Goal: Task Accomplishment & Management: Use online tool/utility

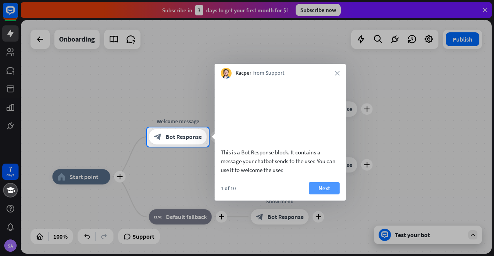
click at [327, 194] on button "Next" at bounding box center [324, 188] width 31 height 12
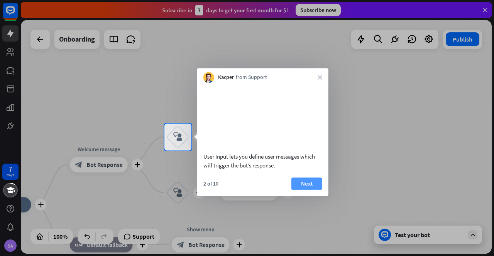
click at [307, 190] on button "Next" at bounding box center [306, 184] width 31 height 12
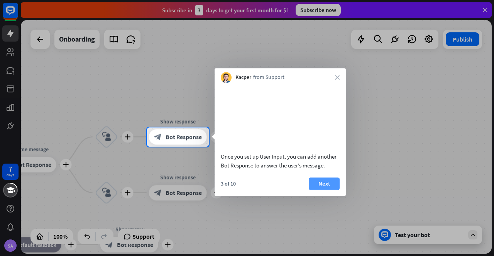
click at [316, 190] on button "Next" at bounding box center [324, 184] width 31 height 12
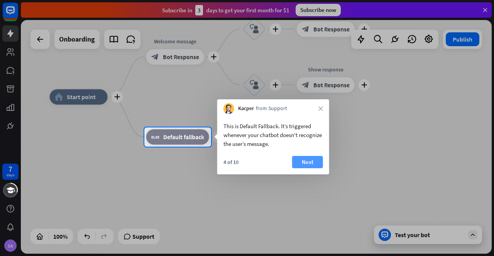
click at [316, 164] on button "Next" at bounding box center [307, 162] width 31 height 12
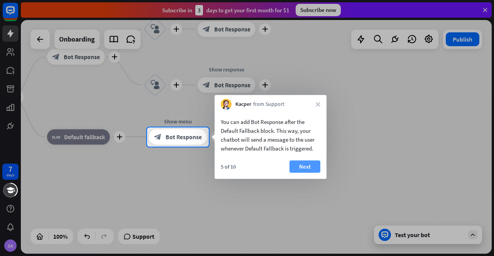
click at [309, 167] on button "Next" at bounding box center [304, 167] width 31 height 12
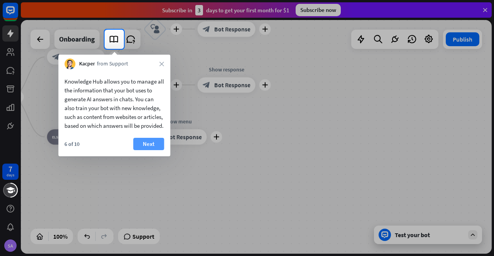
click at [150, 150] on button "Next" at bounding box center [148, 144] width 31 height 12
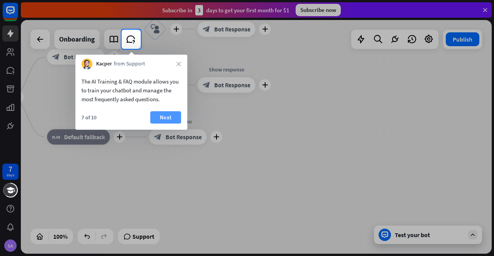
click at [164, 116] on button "Next" at bounding box center [165, 117] width 31 height 12
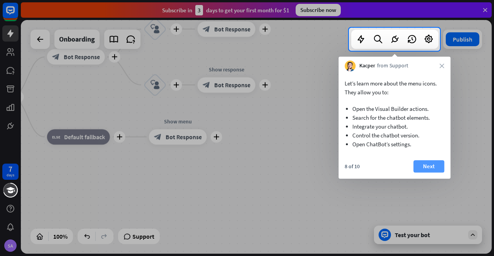
click at [422, 165] on button "Next" at bounding box center [428, 166] width 31 height 12
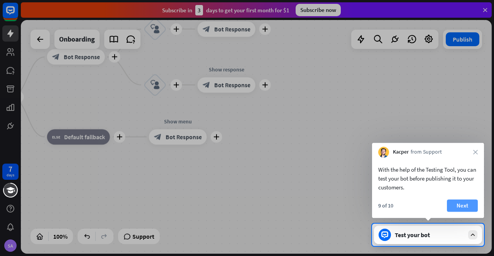
click at [467, 206] on button "Next" at bounding box center [462, 206] width 31 height 12
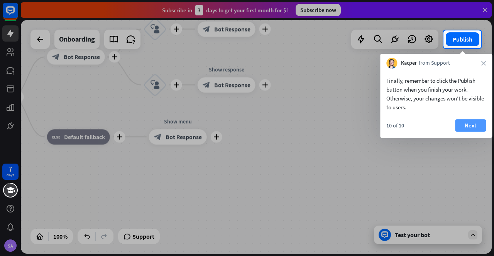
click at [461, 124] on button "Next" at bounding box center [470, 126] width 31 height 12
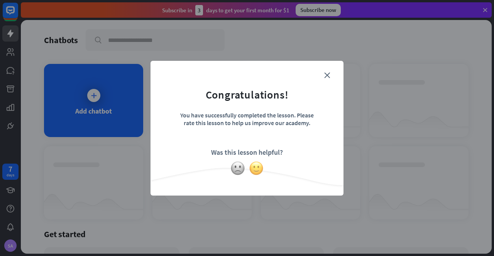
click at [257, 166] on img at bounding box center [256, 168] width 15 height 15
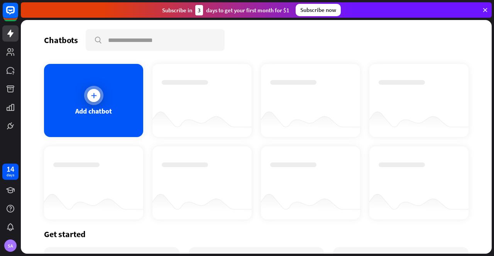
click at [93, 93] on icon at bounding box center [94, 96] width 8 height 8
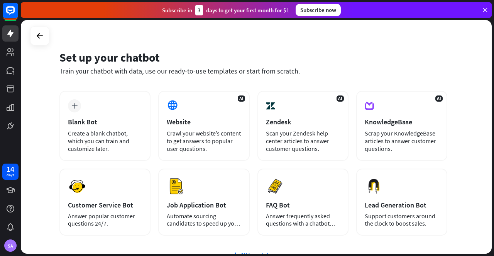
scroll to position [10, 0]
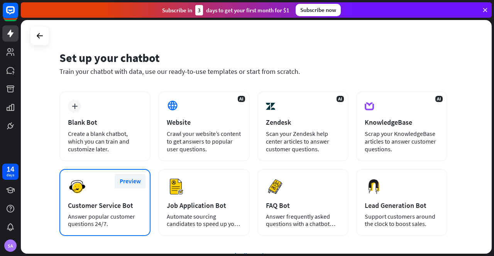
click at [132, 178] on button "Preview" at bounding box center [130, 181] width 31 height 14
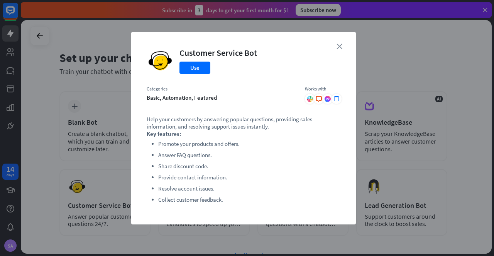
click at [339, 45] on icon "close" at bounding box center [339, 47] width 6 height 6
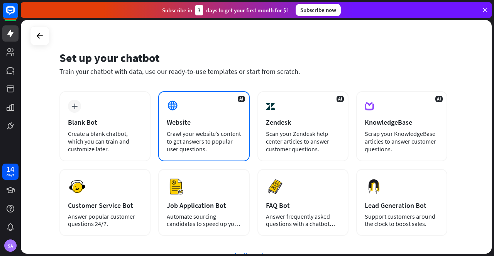
click at [207, 122] on div "Website" at bounding box center [204, 122] width 74 height 9
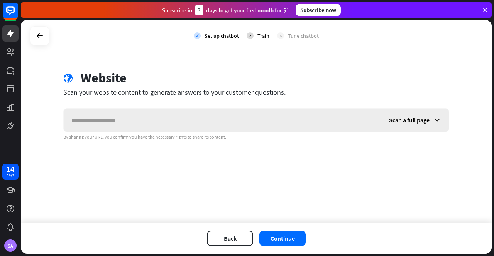
click at [408, 122] on span "Scan a full page" at bounding box center [409, 120] width 40 height 8
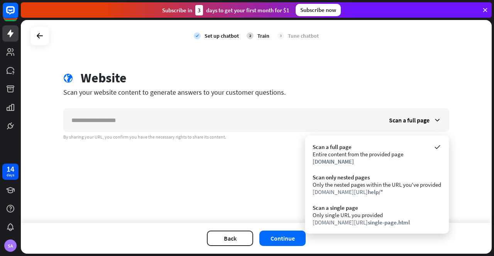
click at [217, 185] on div "check Set up chatbot 2 Train 3 Tune chatbot globe Website Scan your website con…" at bounding box center [256, 121] width 471 height 203
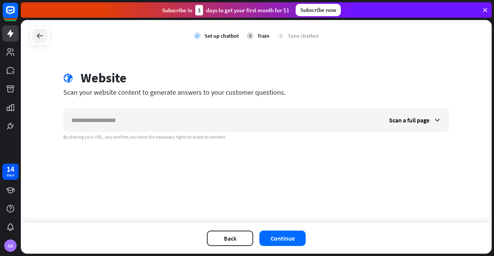
click at [35, 34] on icon at bounding box center [39, 35] width 9 height 9
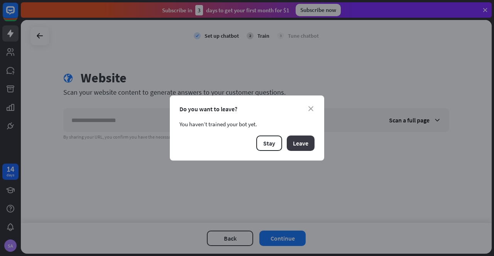
click at [305, 144] on button "Leave" at bounding box center [301, 143] width 28 height 15
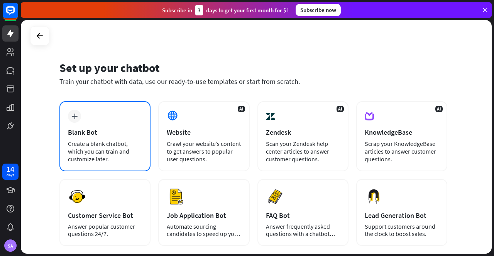
click at [99, 149] on div "Create a blank chatbot, which you can train and customize later." at bounding box center [105, 151] width 74 height 23
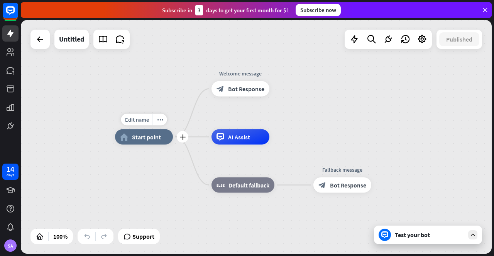
click at [152, 139] on span "Start point" at bounding box center [146, 137] width 29 height 8
click at [157, 91] on div "home_2 Start point Welcome message block_bot_response Bot Response AI Assist bl…" at bounding box center [256, 137] width 471 height 234
click at [238, 141] on span "AI Assist" at bounding box center [239, 137] width 22 height 8
click at [251, 88] on span "Bot Response" at bounding box center [246, 89] width 36 height 8
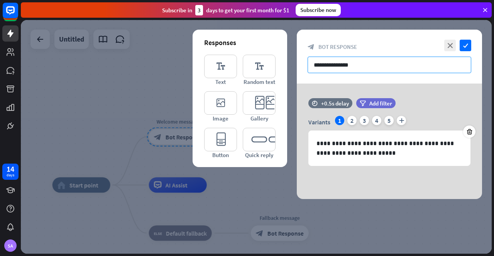
click at [371, 67] on input "**********" at bounding box center [389, 65] width 164 height 17
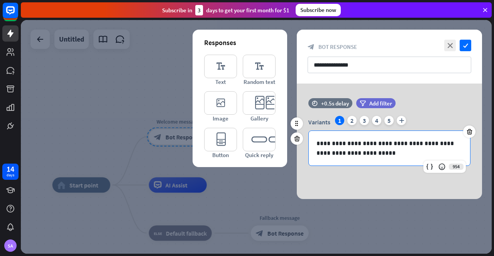
click at [366, 153] on p "**********" at bounding box center [389, 148] width 146 height 19
drag, startPoint x: 368, startPoint y: 154, endPoint x: 321, endPoint y: 143, distance: 48.3
drag, startPoint x: 321, startPoint y: 143, endPoint x: 357, endPoint y: 152, distance: 37.6
click at [357, 152] on p "**********" at bounding box center [389, 148] width 146 height 19
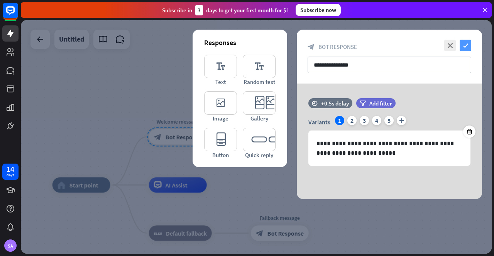
click at [464, 42] on icon "check" at bounding box center [465, 46] width 12 height 12
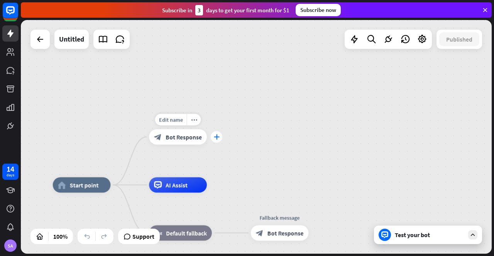
click at [218, 138] on icon "plus" at bounding box center [216, 137] width 6 height 5
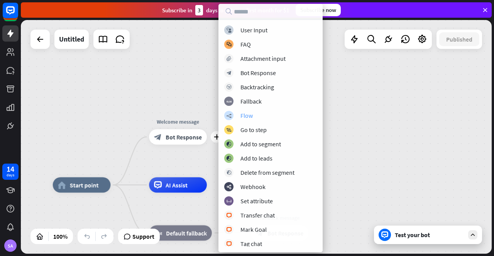
click at [248, 115] on div "Flow" at bounding box center [246, 116] width 12 height 8
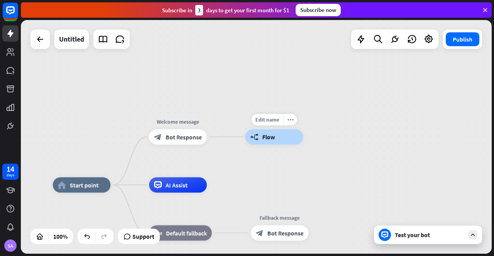
click at [270, 139] on span "Flow" at bounding box center [268, 137] width 13 height 8
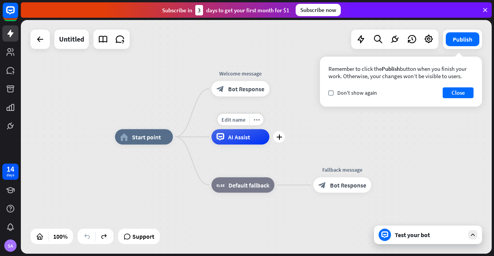
click at [243, 144] on div "AI Assist" at bounding box center [240, 137] width 58 height 15
click at [455, 96] on button "Close" at bounding box center [457, 93] width 31 height 11
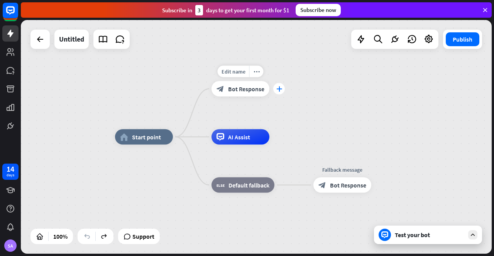
click at [283, 88] on div "plus" at bounding box center [279, 89] width 12 height 12
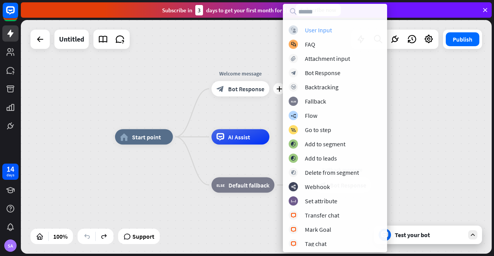
click at [316, 31] on div "User Input" at bounding box center [318, 30] width 27 height 8
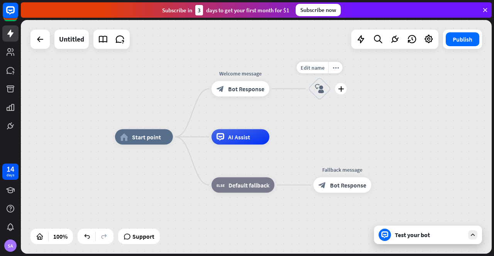
click at [316, 87] on icon "block_user_input" at bounding box center [319, 88] width 9 height 9
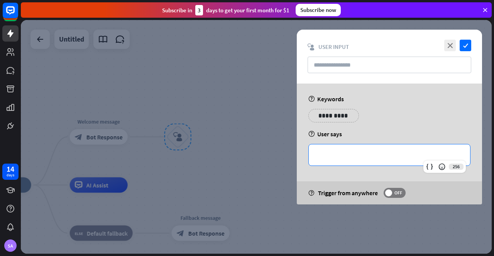
click at [343, 155] on p "**********" at bounding box center [389, 155] width 146 height 10
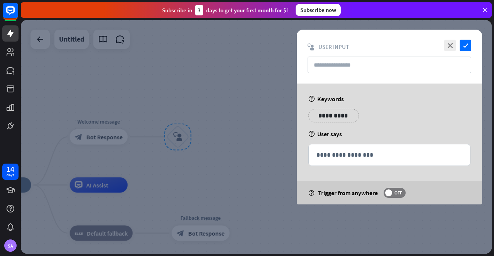
click at [254, 129] on div at bounding box center [256, 137] width 471 height 234
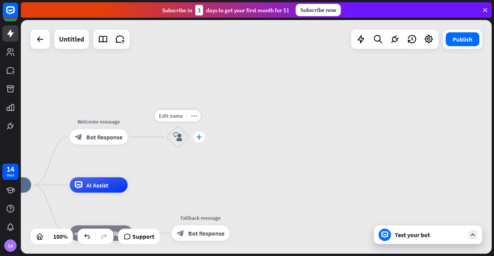
click at [201, 138] on icon "plus" at bounding box center [199, 137] width 6 height 5
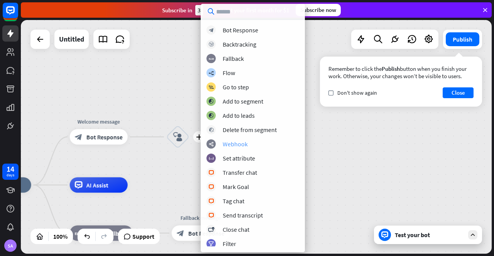
click at [232, 145] on div "Webhook" at bounding box center [235, 144] width 25 height 8
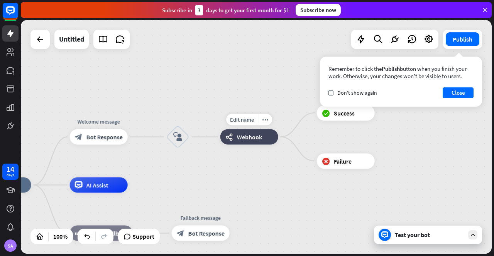
click at [248, 142] on div "webhooks Webhook" at bounding box center [249, 137] width 58 height 15
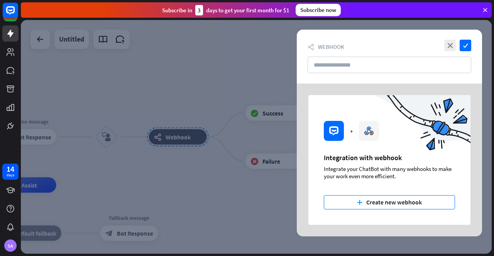
click at [383, 199] on button "plus Create new webhook" at bounding box center [389, 203] width 131 height 14
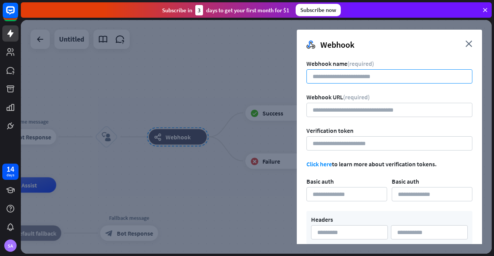
click at [343, 76] on input at bounding box center [389, 76] width 166 height 14
type input "**********"
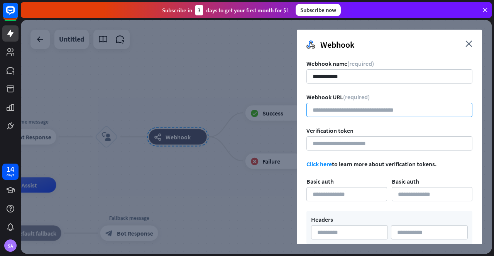
click at [364, 111] on input "url" at bounding box center [389, 110] width 166 height 14
paste input "**********"
click at [364, 111] on input "**********" at bounding box center [389, 110] width 166 height 14
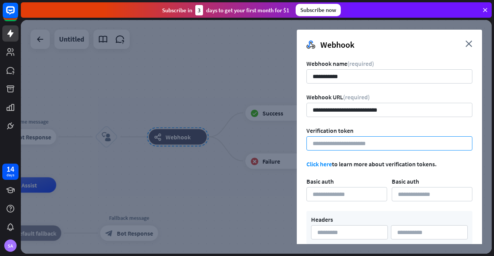
click at [356, 141] on input at bounding box center [389, 144] width 166 height 14
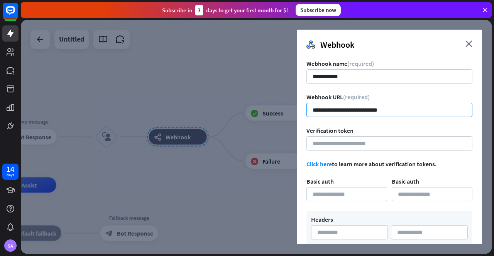
click at [395, 109] on input "**********" at bounding box center [389, 110] width 166 height 14
paste input "**********"
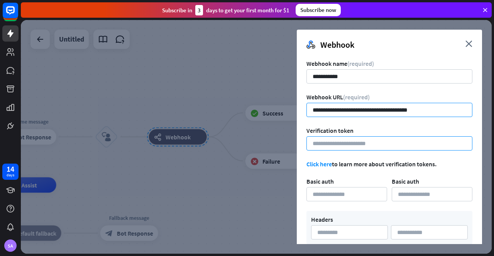
type input "**********"
click at [338, 140] on input at bounding box center [389, 144] width 166 height 14
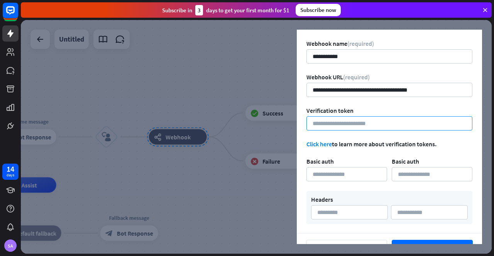
scroll to position [36, 0]
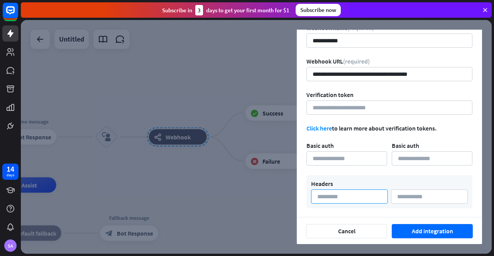
click at [349, 195] on input at bounding box center [349, 197] width 77 height 14
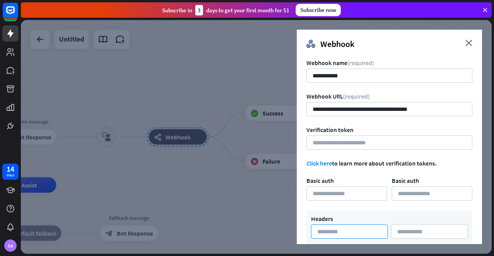
scroll to position [0, 0]
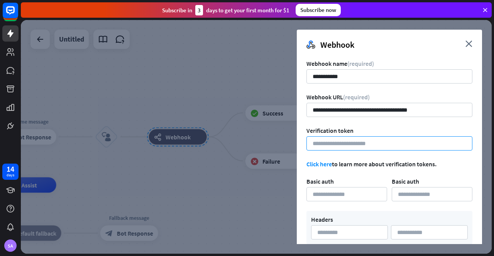
click at [357, 144] on input at bounding box center [389, 144] width 166 height 14
paste input "**********"
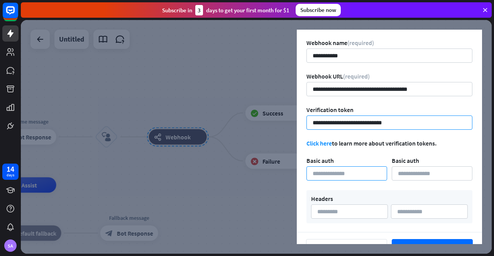
scroll to position [36, 0]
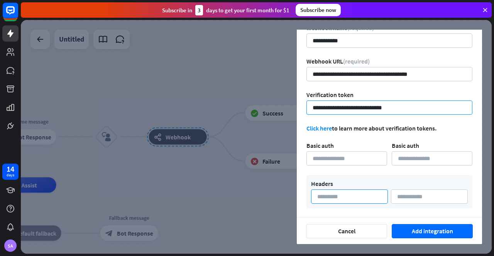
type input "**********"
click at [335, 194] on input at bounding box center [349, 197] width 77 height 14
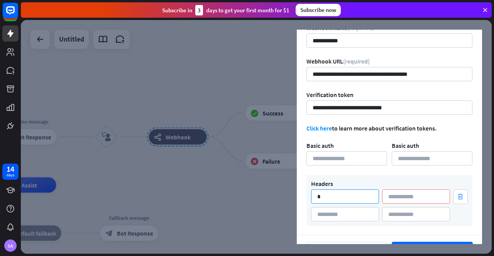
type input "*"
click at [416, 198] on input at bounding box center [416, 197] width 68 height 14
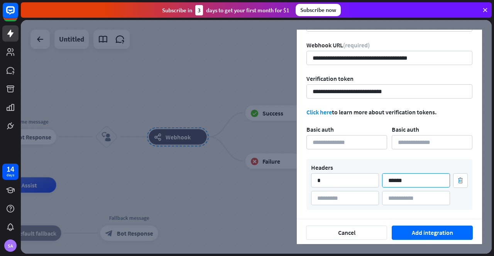
scroll to position [54, 0]
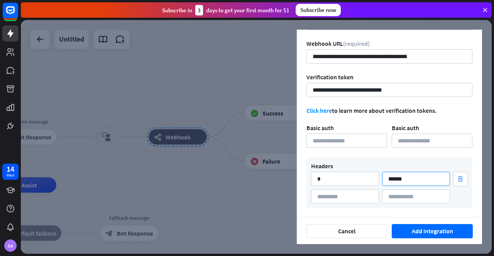
type input "******"
click at [330, 199] on input at bounding box center [345, 197] width 68 height 14
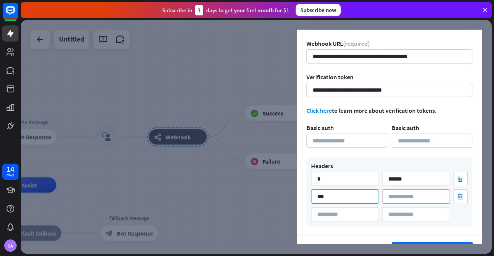
type input "***"
click at [394, 198] on input at bounding box center [416, 197] width 68 height 14
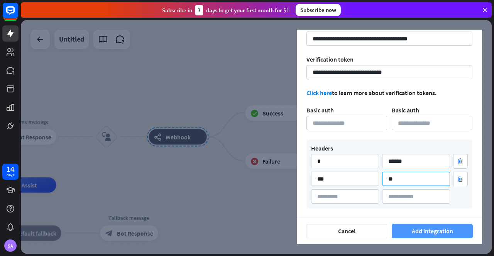
type input "**"
click at [431, 233] on button "Add integration" at bounding box center [431, 231] width 81 height 14
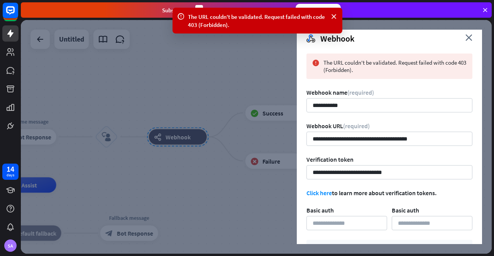
scroll to position [5, 0]
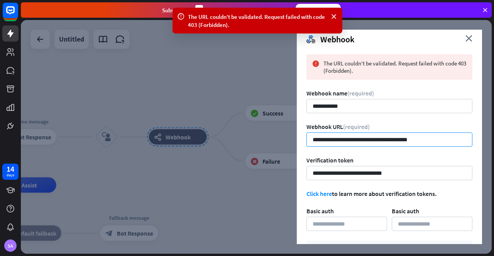
click at [423, 143] on input "**********" at bounding box center [389, 140] width 166 height 14
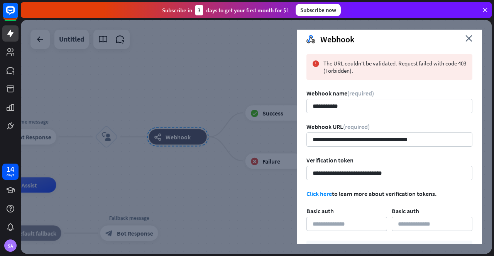
click at [322, 195] on link "Click here" at bounding box center [318, 194] width 25 height 8
click at [467, 39] on icon "close" at bounding box center [468, 38] width 7 height 7
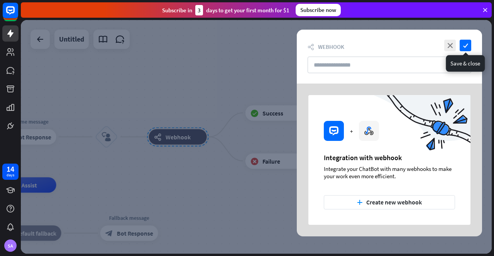
scroll to position [0, 0]
click at [466, 47] on icon "check" at bounding box center [465, 46] width 12 height 12
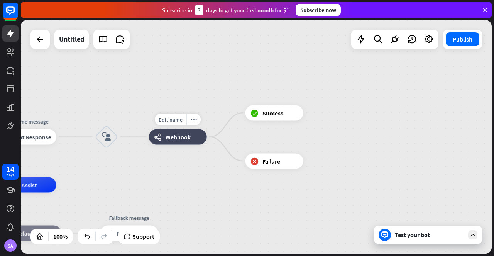
click at [178, 143] on div "webhooks Webhook" at bounding box center [178, 137] width 58 height 15
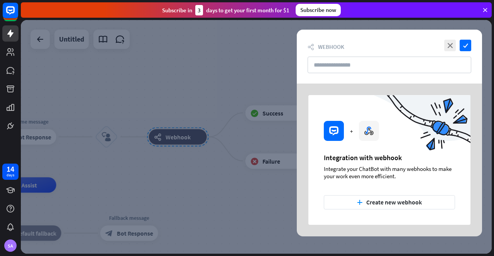
click at [452, 51] on div "close check webhooks Webhook" at bounding box center [389, 57] width 185 height 54
drag, startPoint x: 190, startPoint y: 159, endPoint x: 133, endPoint y: 65, distance: 109.7
click at [133, 65] on div at bounding box center [256, 137] width 471 height 234
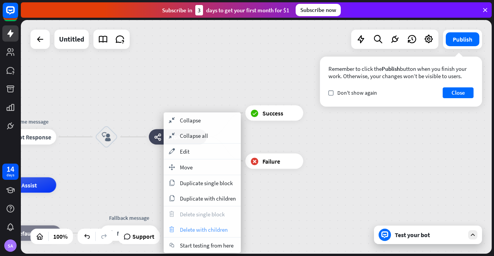
click at [187, 230] on span "Delete with children" at bounding box center [204, 229] width 48 height 7
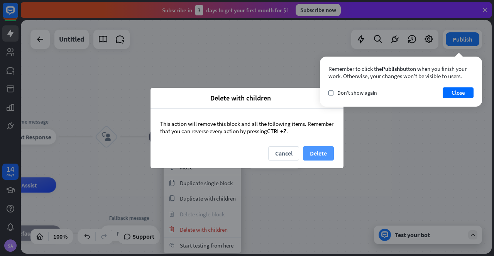
click at [320, 154] on button "Delete" at bounding box center [318, 154] width 31 height 14
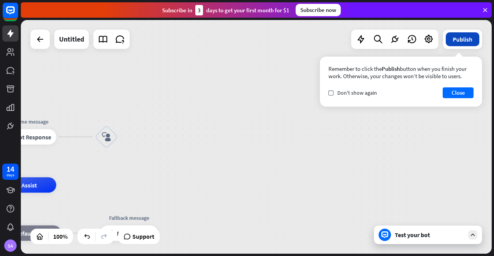
click at [461, 32] on button "Publish" at bounding box center [462, 39] width 34 height 14
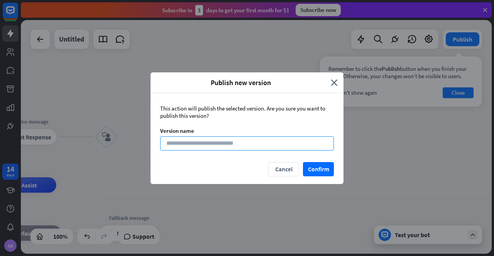
click at [282, 146] on input at bounding box center [247, 144] width 174 height 14
type input "*****"
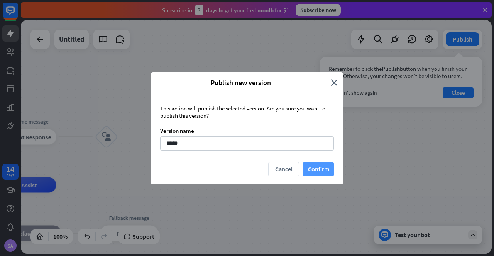
click at [324, 167] on button "Confirm" at bounding box center [318, 169] width 31 height 14
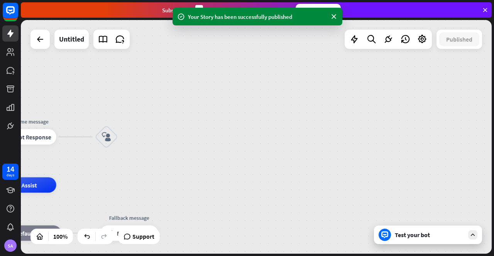
click at [473, 233] on icon at bounding box center [472, 235] width 7 height 7
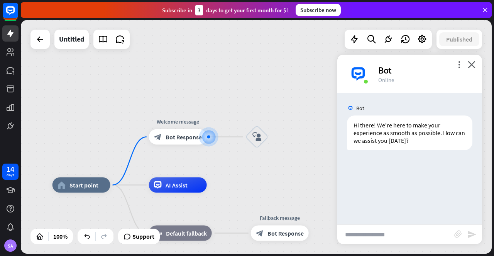
click at [370, 234] on input "text" at bounding box center [395, 234] width 117 height 19
type input "*****"
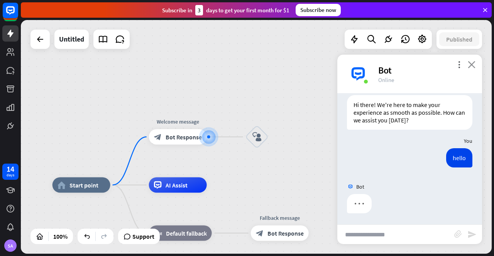
click at [470, 64] on icon "close" at bounding box center [471, 64] width 8 height 7
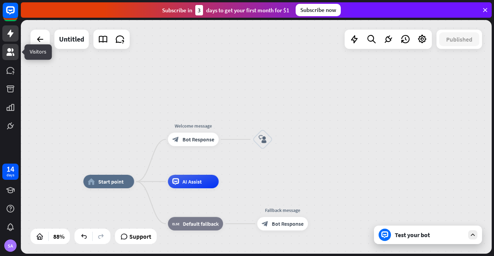
click at [12, 55] on icon at bounding box center [11, 52] width 8 height 8
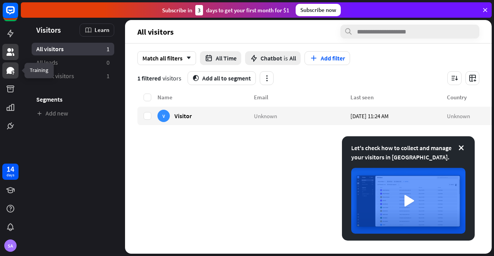
click at [14, 72] on icon at bounding box center [13, 72] width 2 height 2
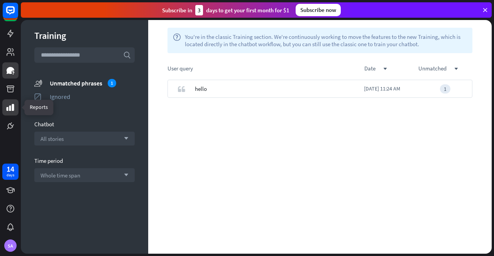
click at [8, 105] on icon at bounding box center [10, 107] width 9 height 9
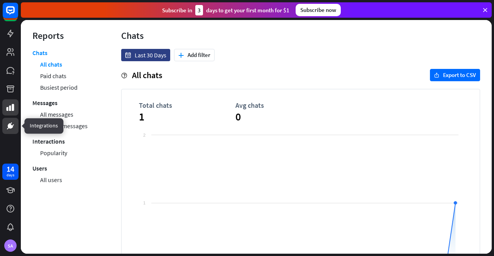
click at [8, 125] on icon at bounding box center [10, 125] width 5 height 5
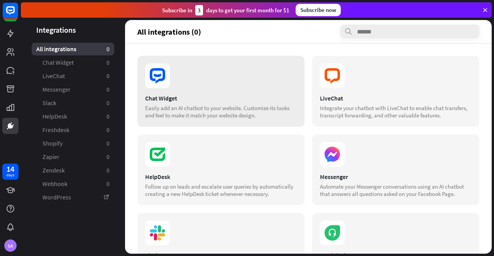
click at [198, 107] on div "Easily add an AI chatbot to your website. Customize its looks and feel to make …" at bounding box center [221, 112] width 152 height 15
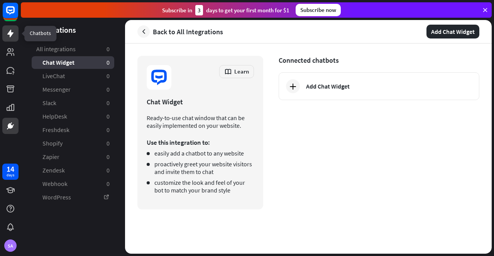
click at [7, 29] on icon at bounding box center [10, 33] width 9 height 9
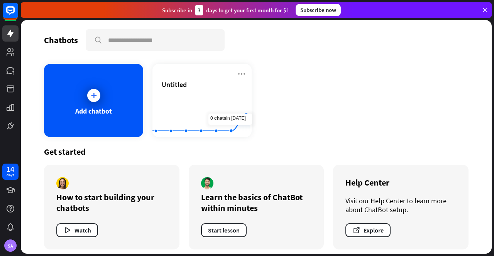
scroll to position [5, 0]
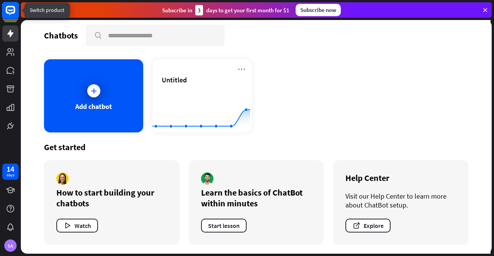
click at [12, 13] on rect at bounding box center [10, 10] width 17 height 17
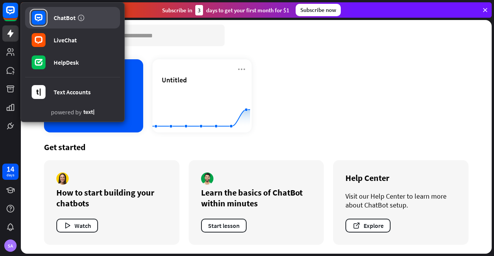
click at [54, 18] on div "ChatBot" at bounding box center [65, 18] width 22 height 8
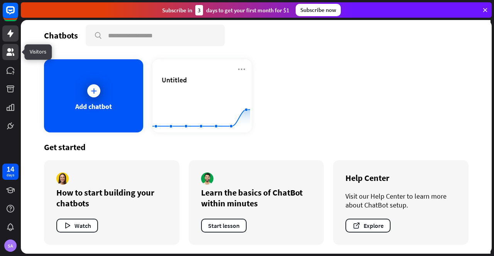
click at [12, 47] on link at bounding box center [10, 52] width 16 height 16
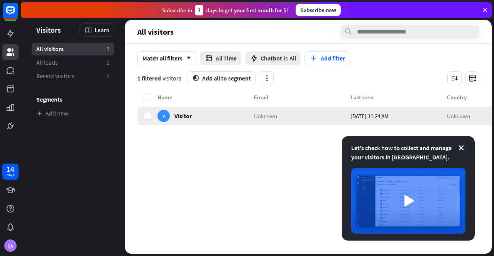
click at [188, 115] on span "Visitor" at bounding box center [182, 115] width 17 height 7
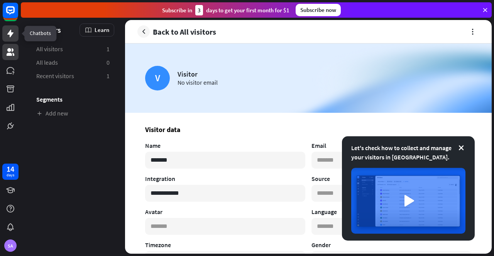
click at [11, 27] on link at bounding box center [10, 33] width 16 height 16
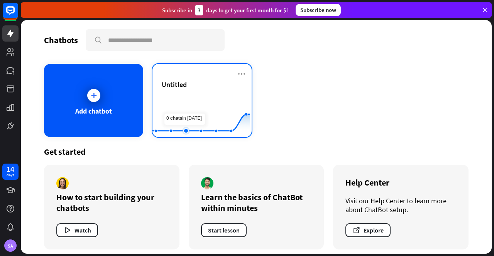
click at [184, 107] on rect at bounding box center [201, 118] width 98 height 48
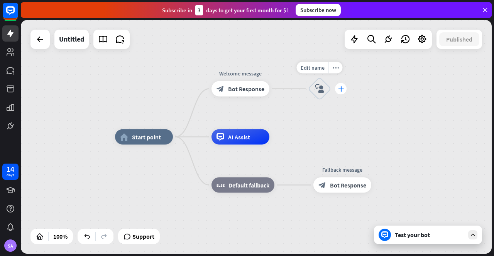
click at [338, 89] on icon "plus" at bounding box center [341, 88] width 6 height 5
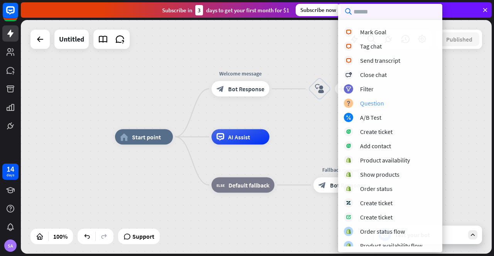
scroll to position [159, 0]
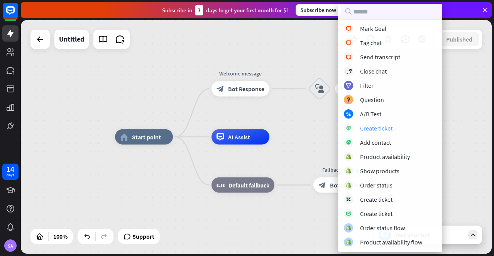
click at [387, 128] on div "Create ticket" at bounding box center [376, 129] width 32 height 8
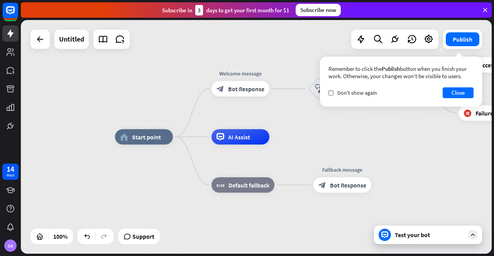
click at [393, 85] on div "Remember to click the Publish button when you finish your work. Otherwise, your…" at bounding box center [401, 82] width 162 height 50
click at [452, 92] on button "Close" at bounding box center [457, 93] width 31 height 11
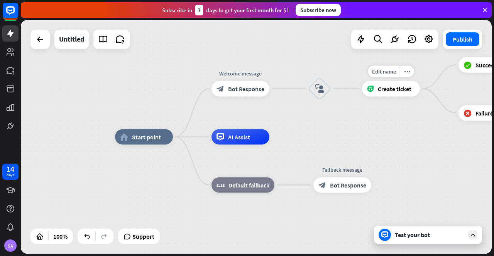
click at [396, 90] on span "Create ticket" at bounding box center [395, 89] width 34 height 8
